Goal: Information Seeking & Learning: Learn about a topic

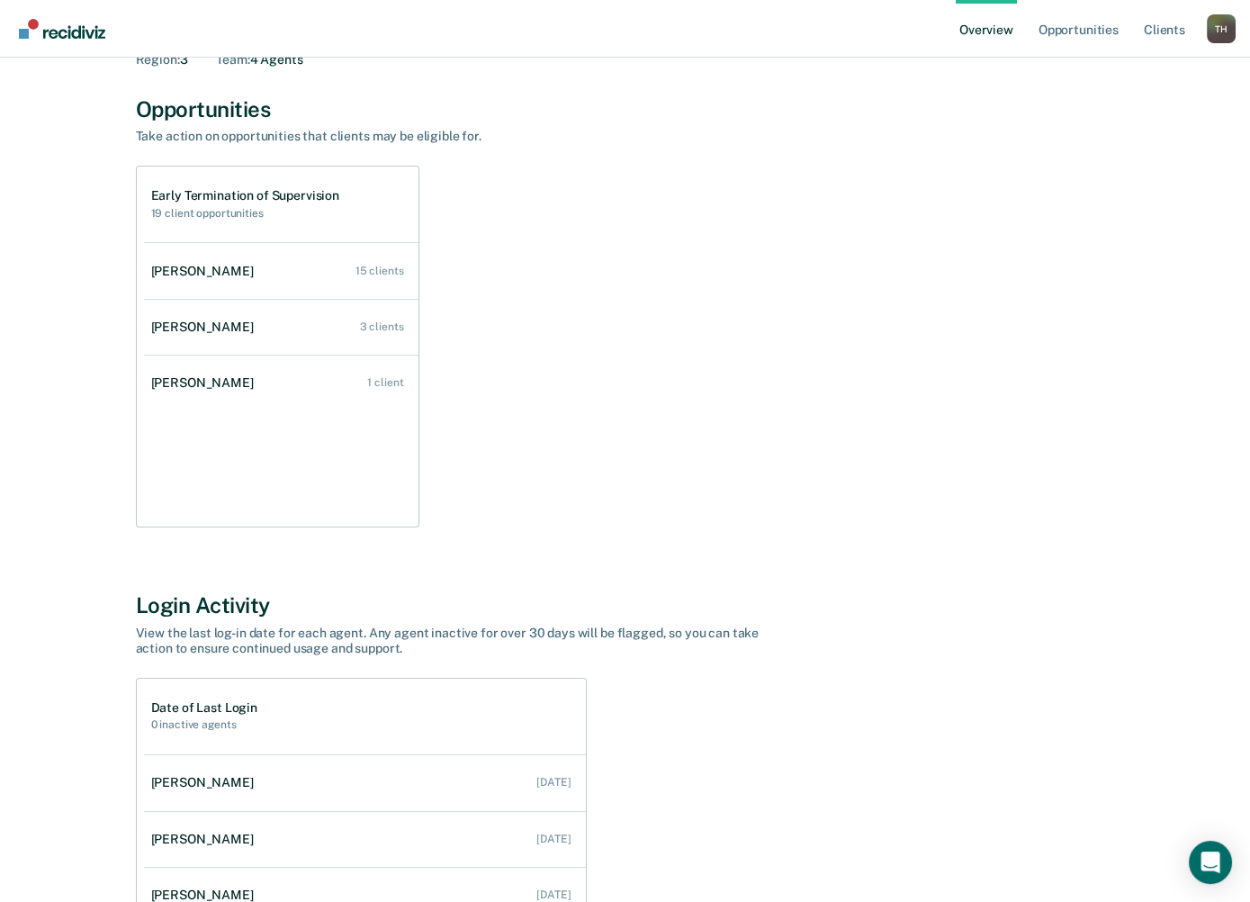
scroll to position [120, 0]
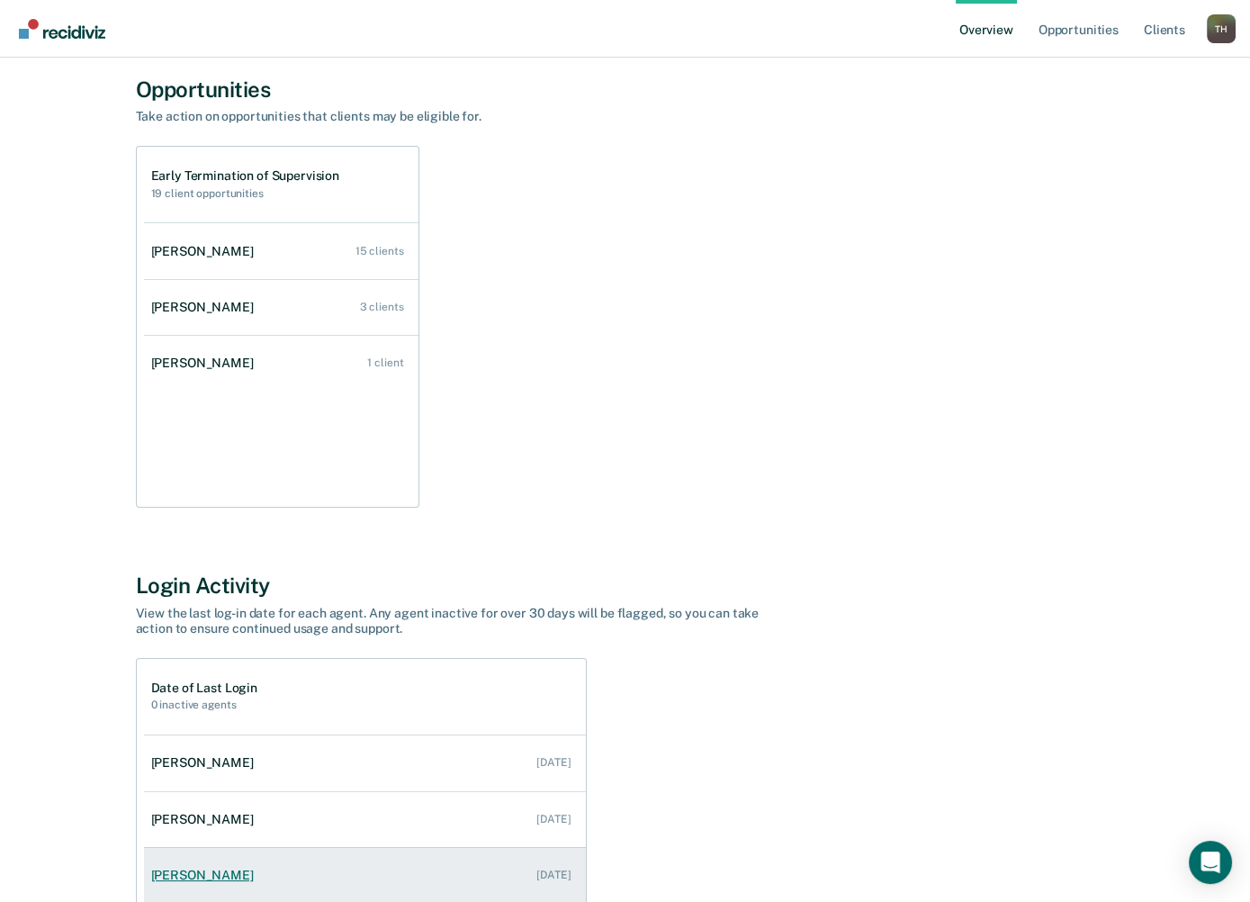
click at [261, 867] on div "[PERSON_NAME]" at bounding box center [206, 874] width 110 height 15
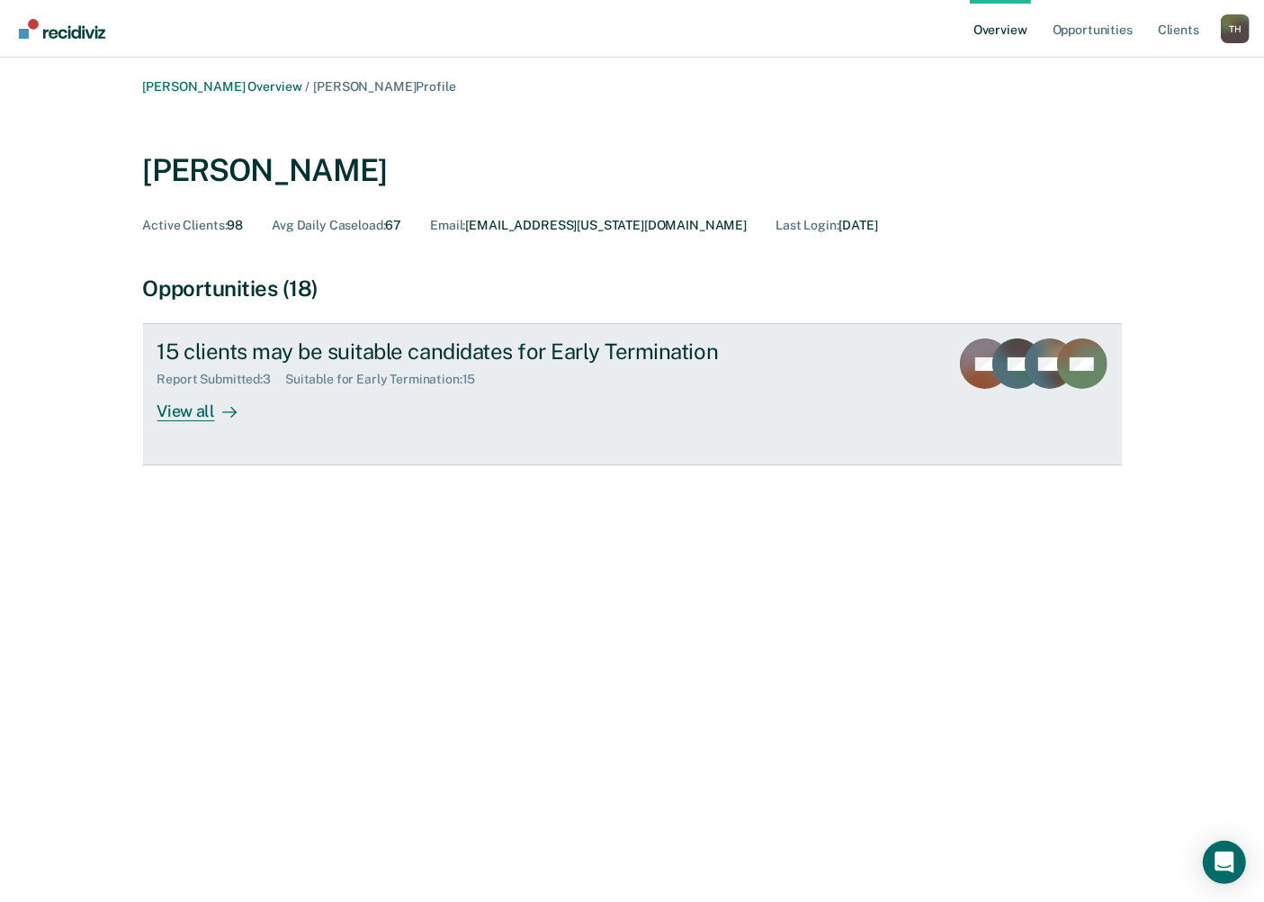
click at [258, 387] on div "View all" at bounding box center [207, 404] width 101 height 35
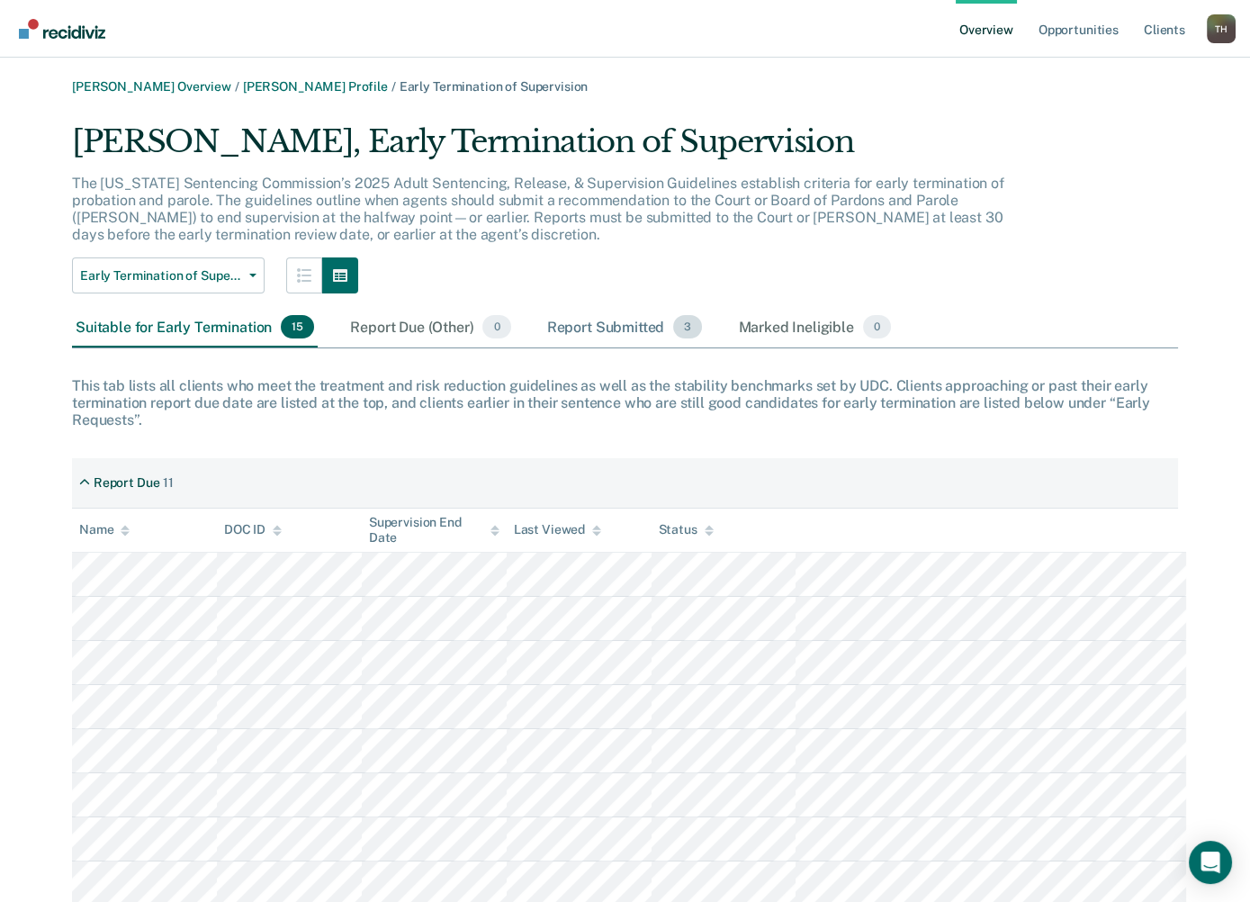
click at [543, 308] on div "Report Submitted 3" at bounding box center [624, 328] width 163 height 40
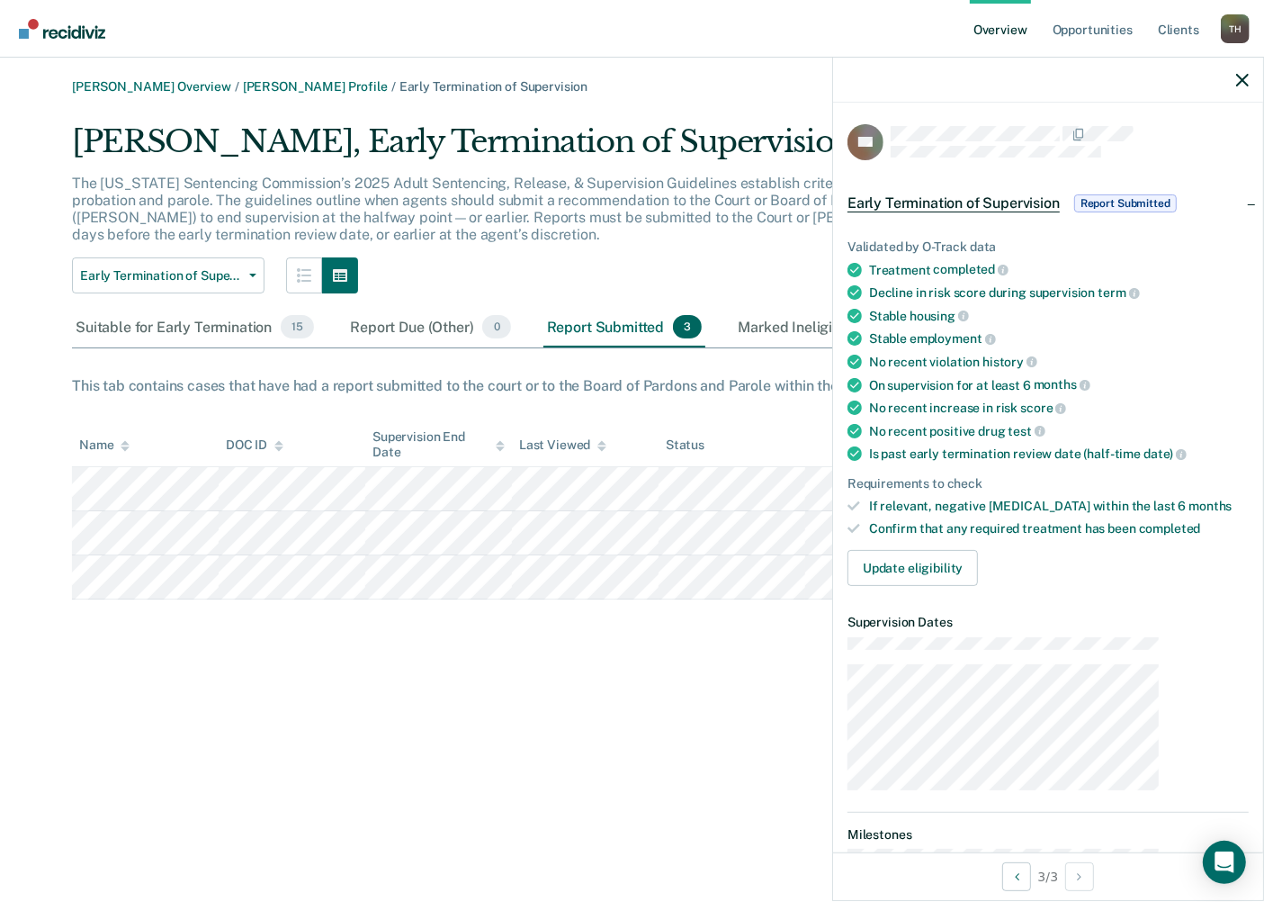
click at [1162, 194] on span "Report Submitted" at bounding box center [1125, 203] width 103 height 18
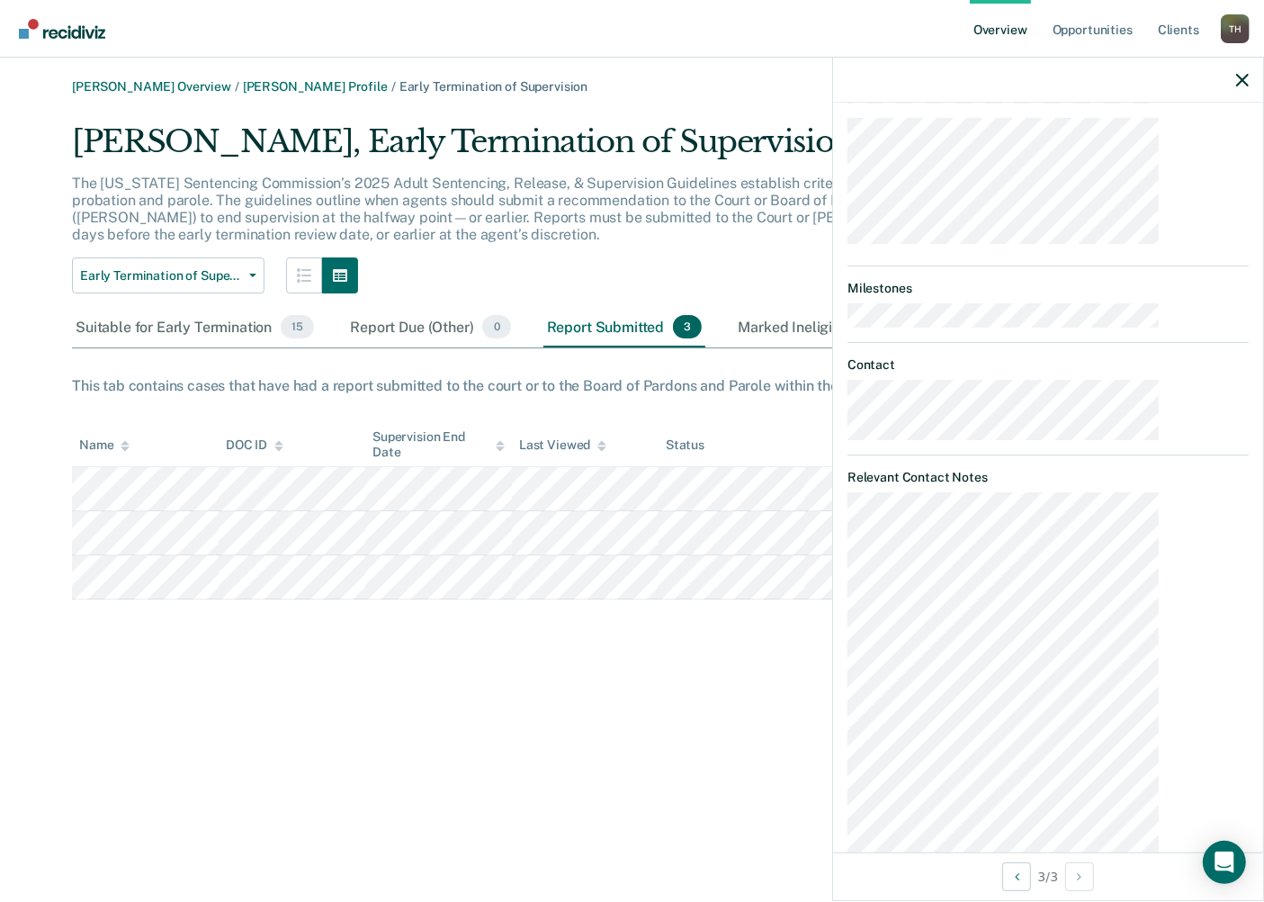
scroll to position [197, 0]
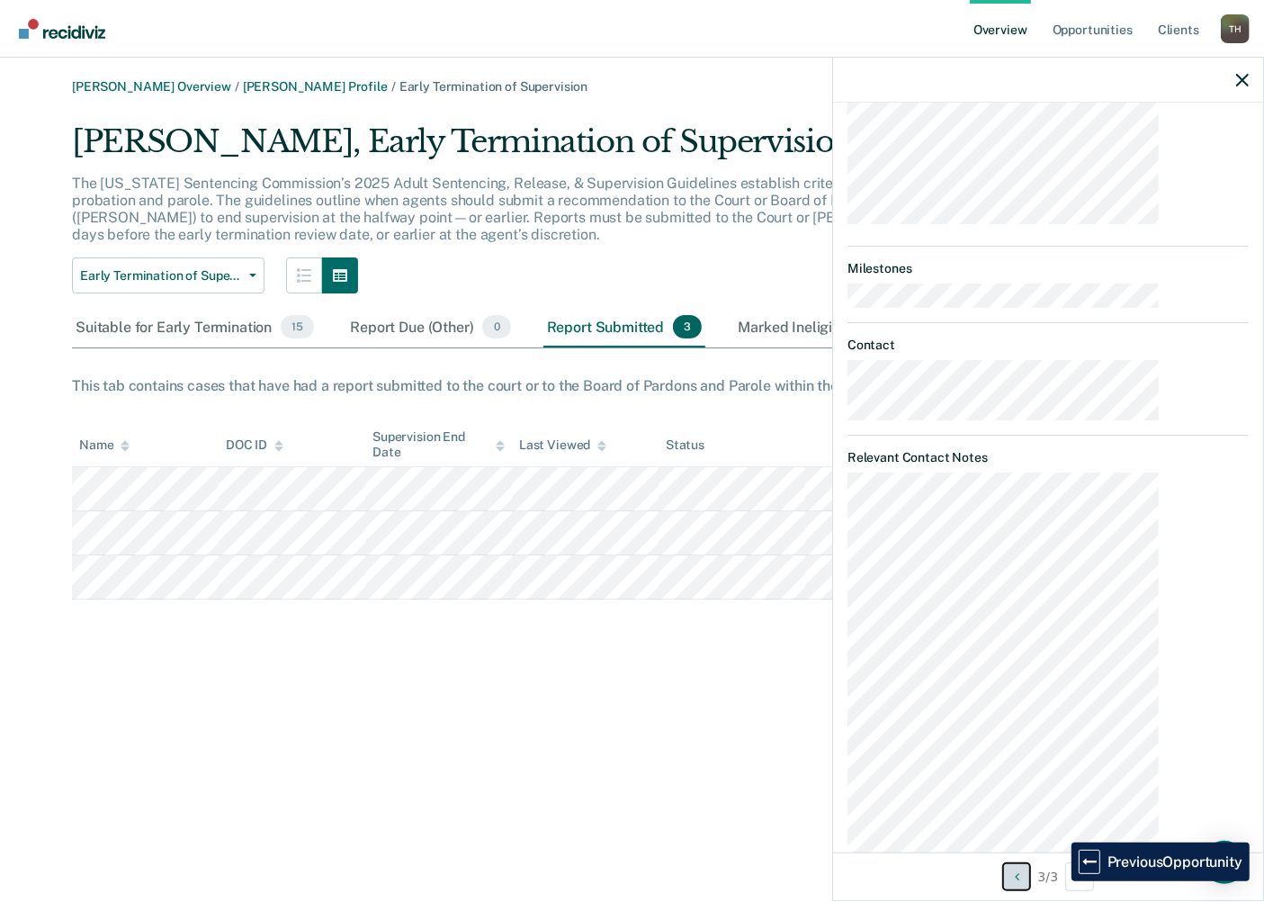
click at [1019, 875] on icon "Previous Opportunity" at bounding box center [1017, 876] width 4 height 13
click at [1252, 64] on div at bounding box center [1048, 80] width 430 height 45
click at [1243, 74] on icon "button" at bounding box center [1242, 80] width 13 height 13
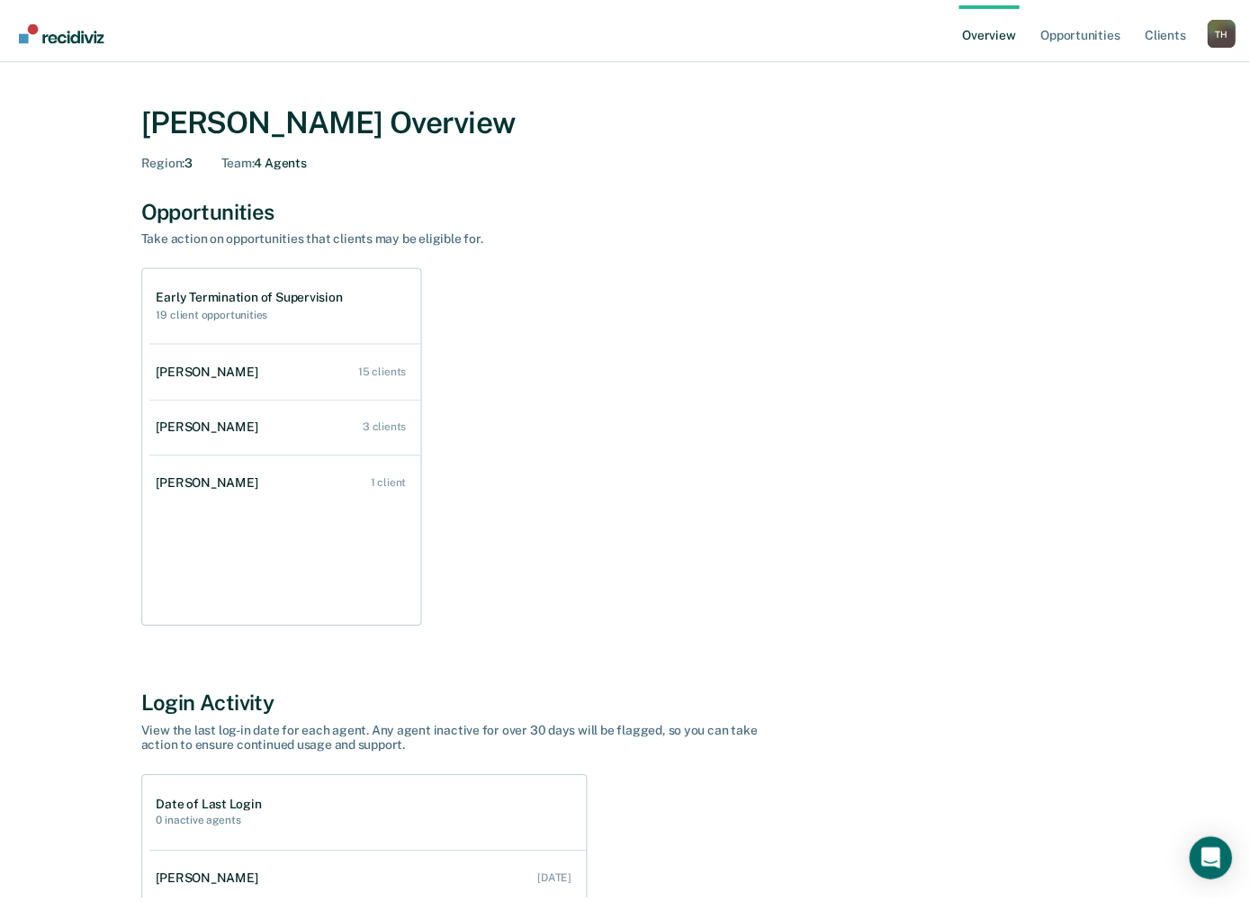
scroll to position [120, 0]
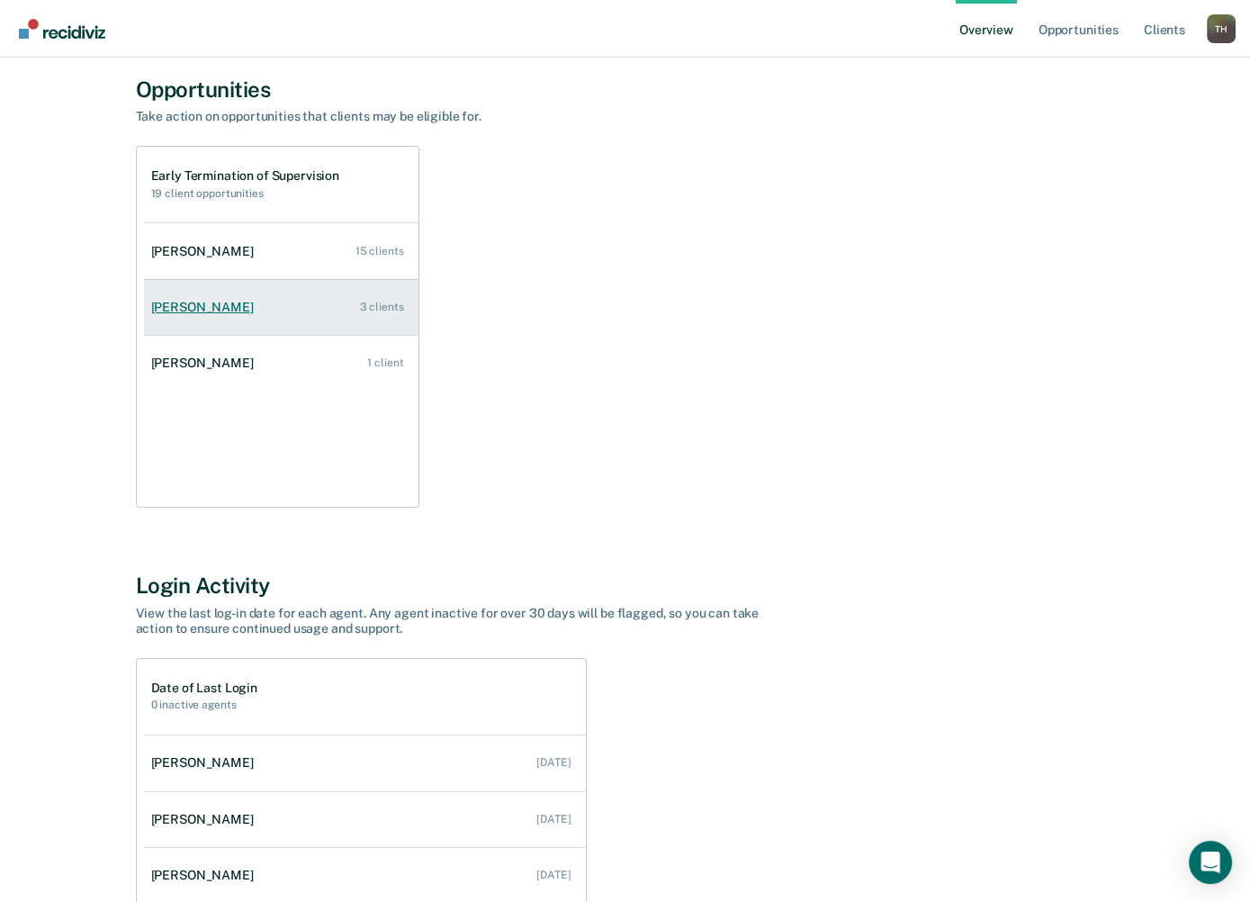
click at [261, 300] on div "[PERSON_NAME]" at bounding box center [206, 307] width 110 height 15
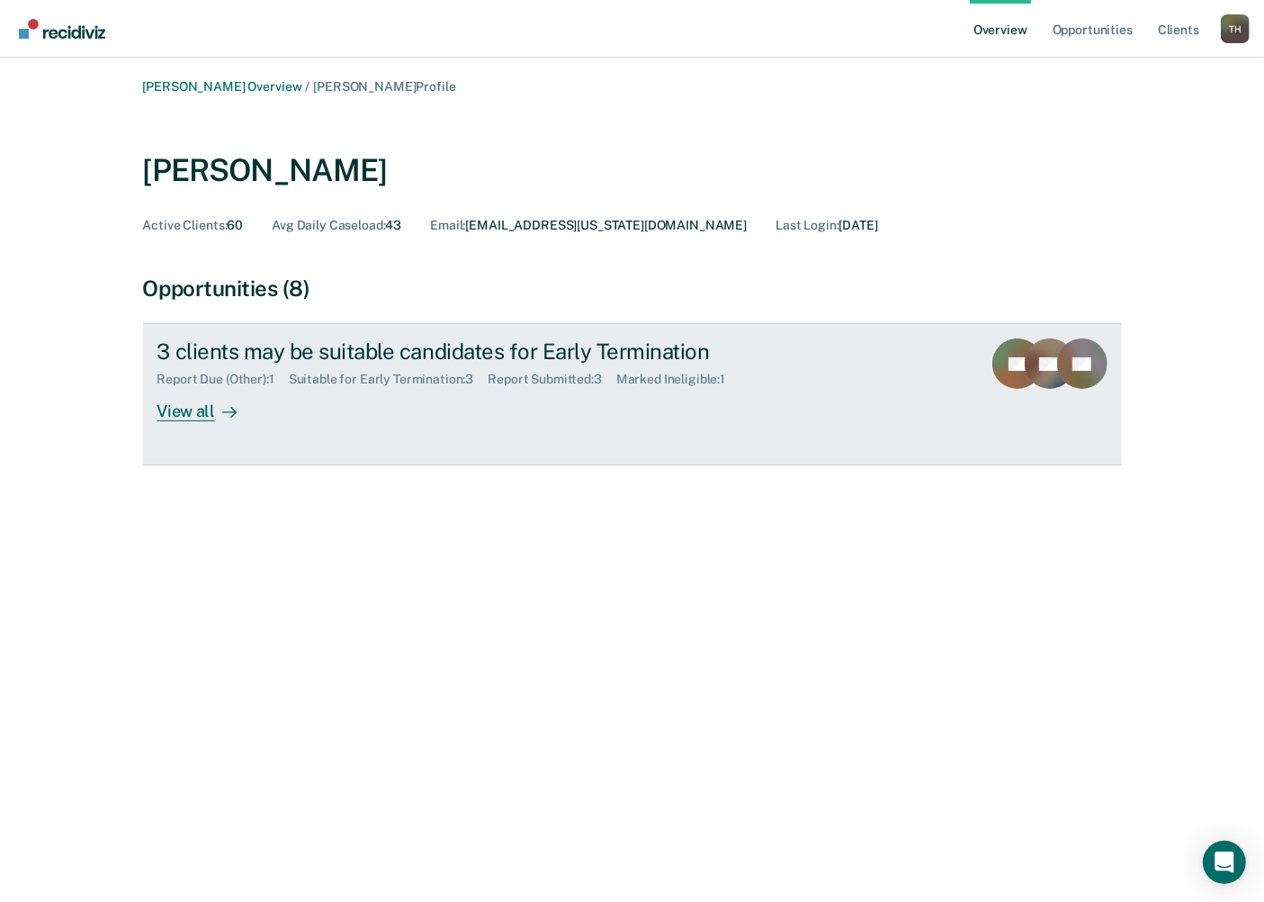
click at [258, 387] on div "View all" at bounding box center [207, 404] width 101 height 35
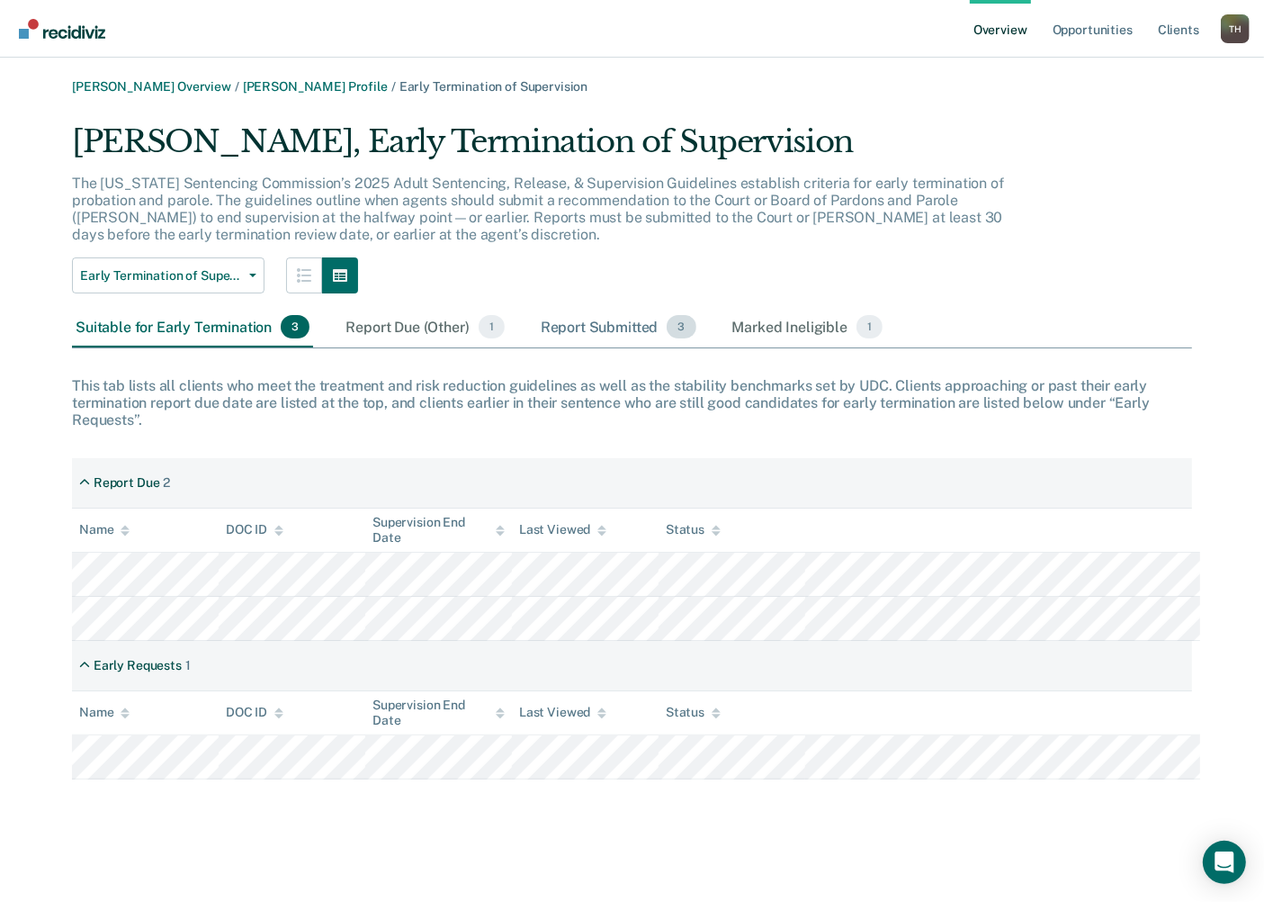
click at [537, 308] on div "Report Submitted 3" at bounding box center [618, 328] width 163 height 40
